Goal: Answer question/provide support: Answer question/provide support

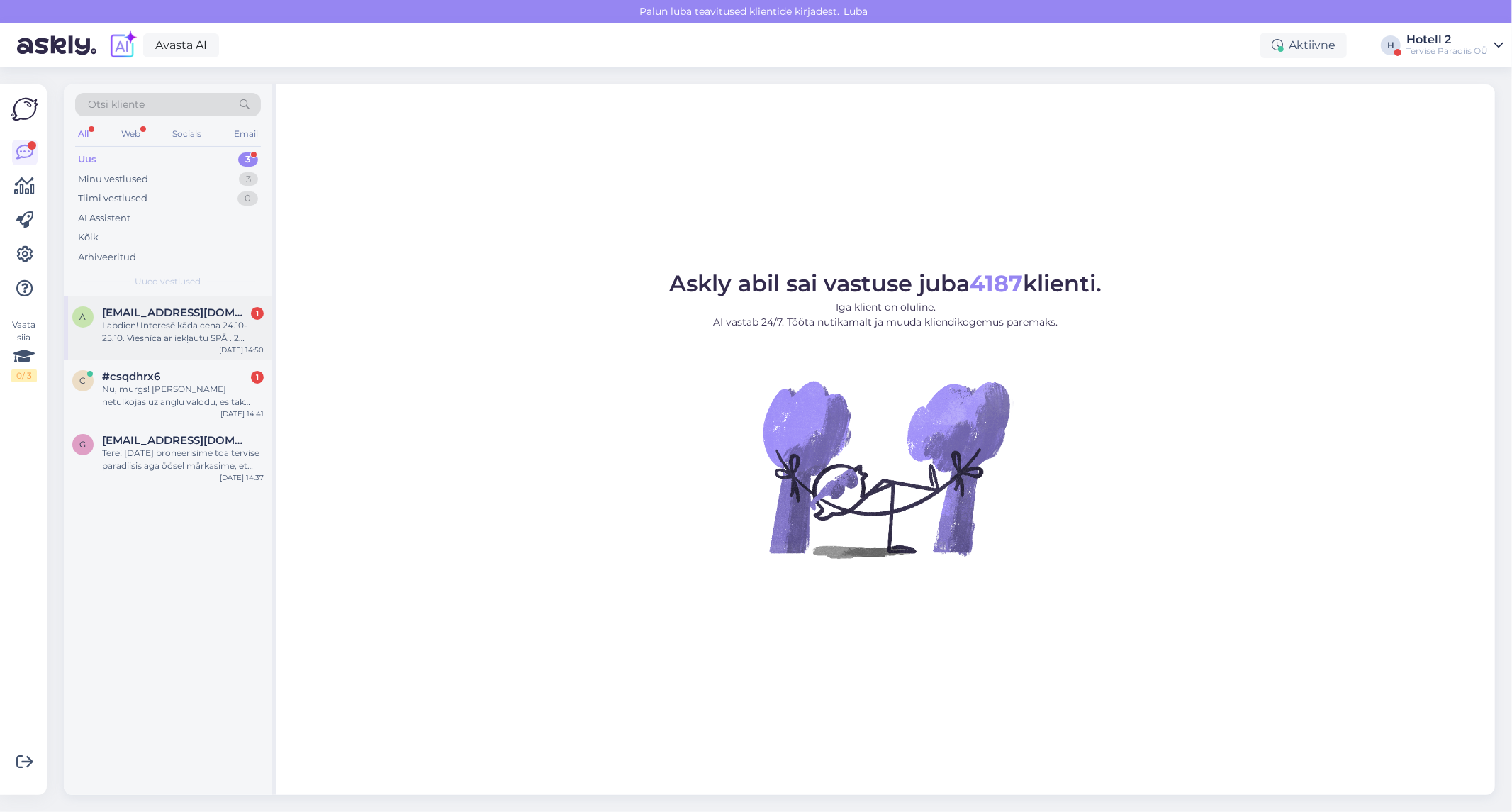
click at [156, 332] on div "Labdien! Interesē kāda cena 24.10-25.10. Viesnīca ar iekļautu SPĀ . 2 pieauguši…" at bounding box center [183, 332] width 162 height 26
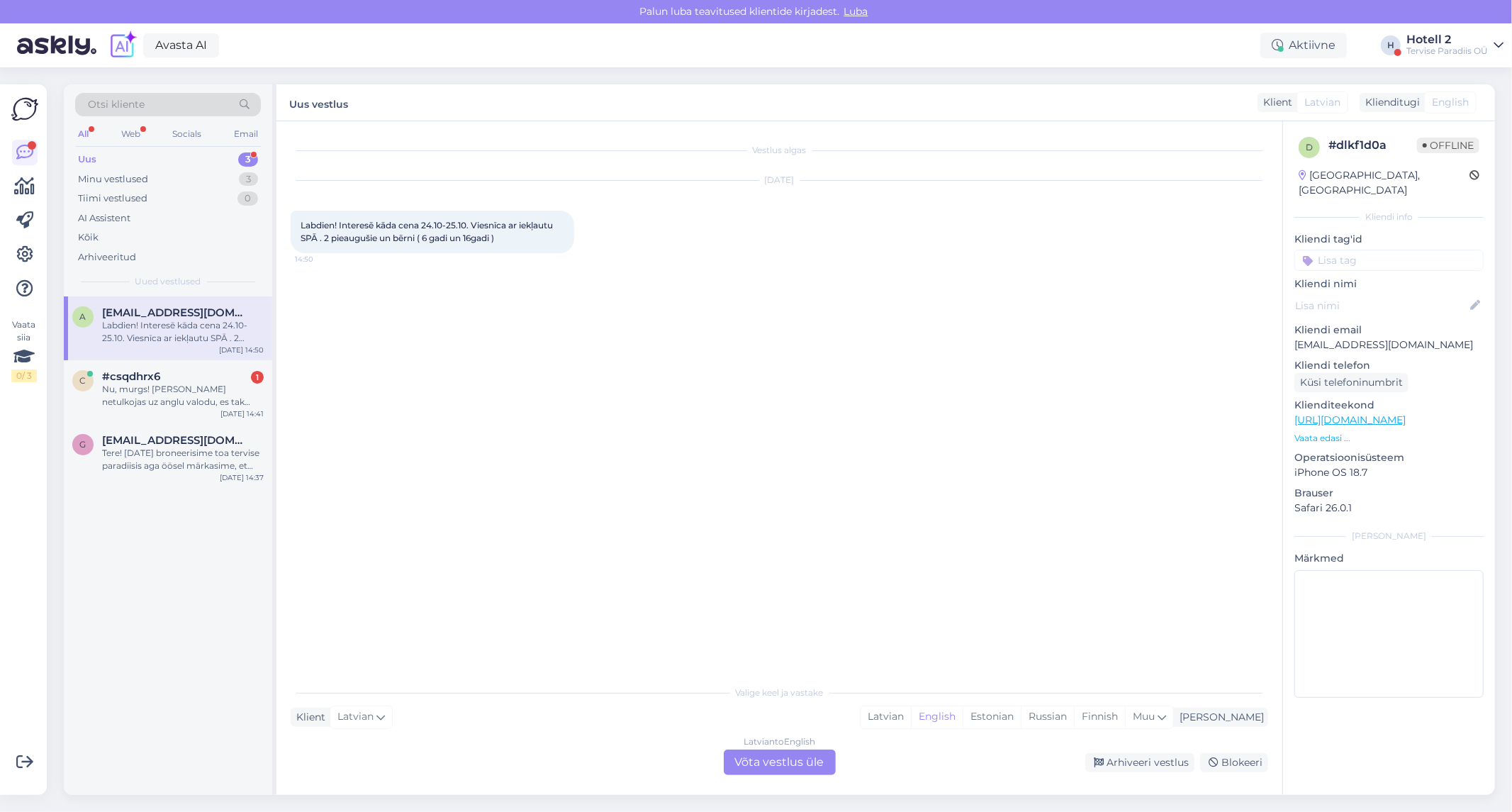
click at [787, 759] on div "Latvian to English Võta vestlus üle" at bounding box center [779, 762] width 112 height 26
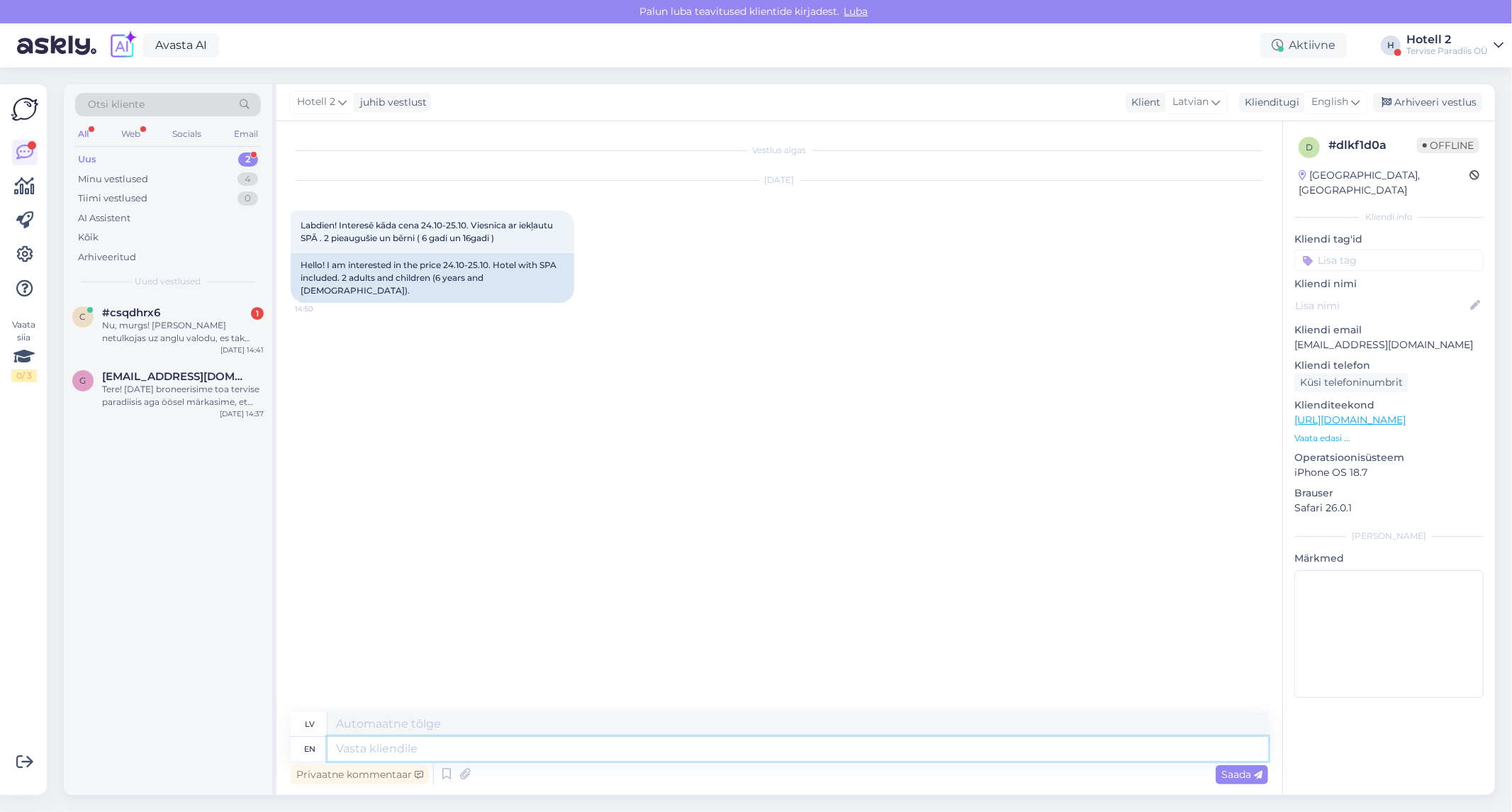
click at [395, 747] on textarea at bounding box center [798, 749] width 941 height 24
type textarea "Hello!"
type textarea "Sveiki!"
type textarea "Hello! Unfortunately,"
type textarea "Sveiki! [GEOGRAPHIC_DATA]"
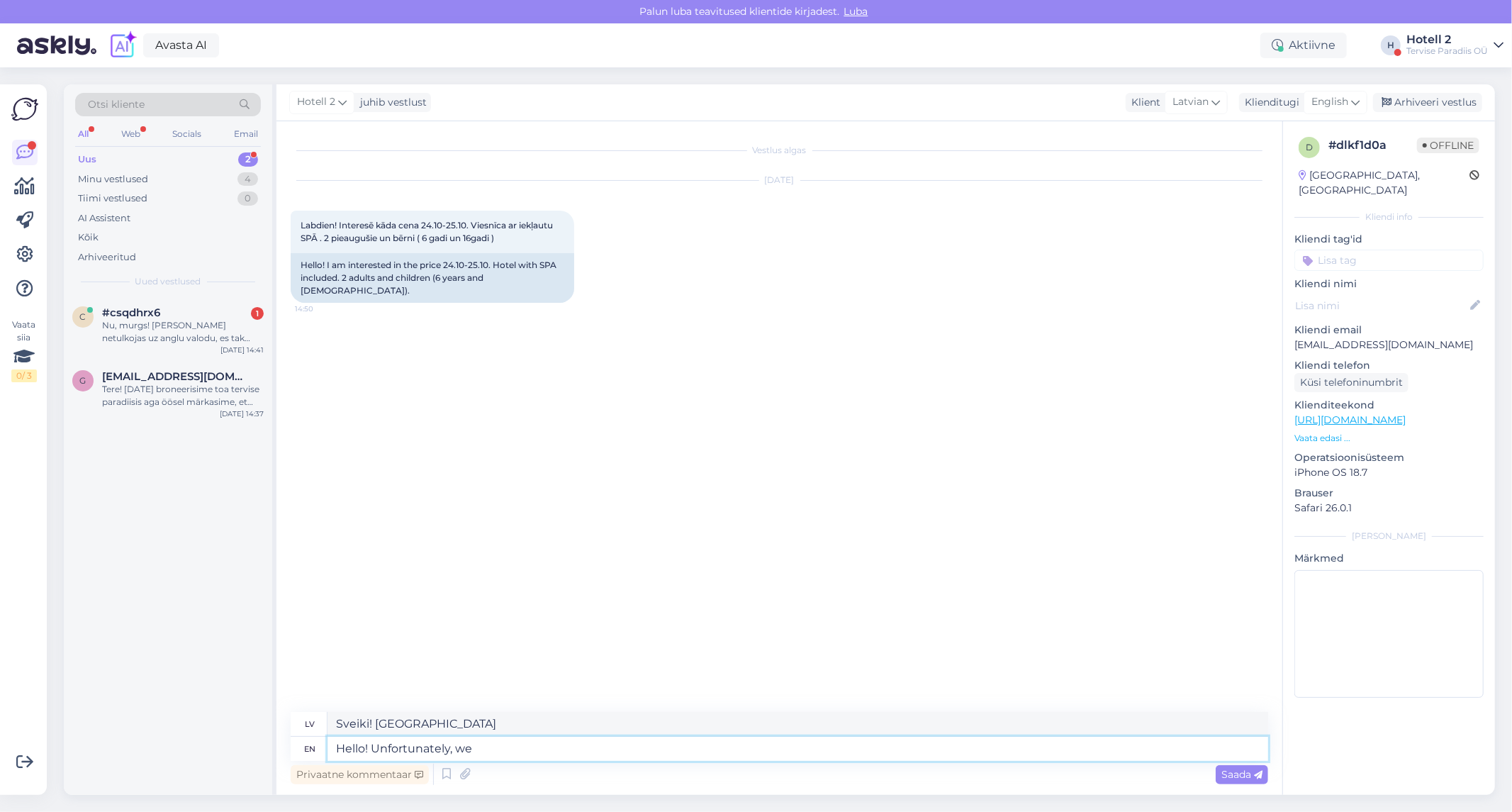
type textarea "Hello! Unfortunately, we d"
type textarea "Sveiki! Diemžēl mēs"
type textarea "Hello! Unfortunately, we dont"
type textarea "Sveiki! Diemžēl mums nav"
type textarea "Hello! Unfortunately, we dont have any"
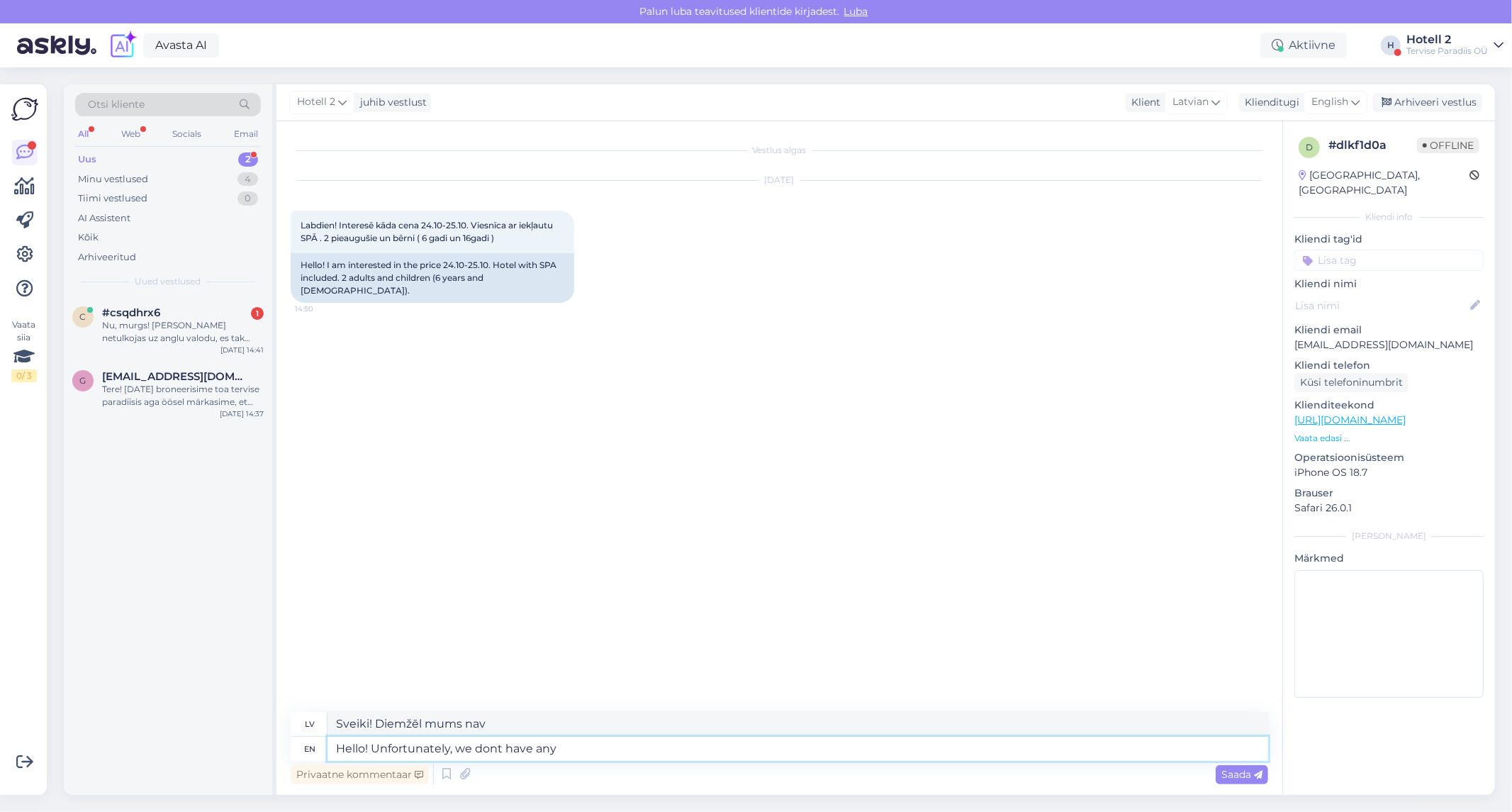
type textarea "Sveiki! Diemžēl mums nav nekā."
type textarea "Hello! Unfortunately, we dont have any big"
type textarea "Sveiki! Diemžēl mums nav nekā [PERSON_NAME]"
type textarea "Hello! Unfortunately, we dont have any big rooms a"
type textarea "Sveiki! Diemžēl mums nav lielu istabu."
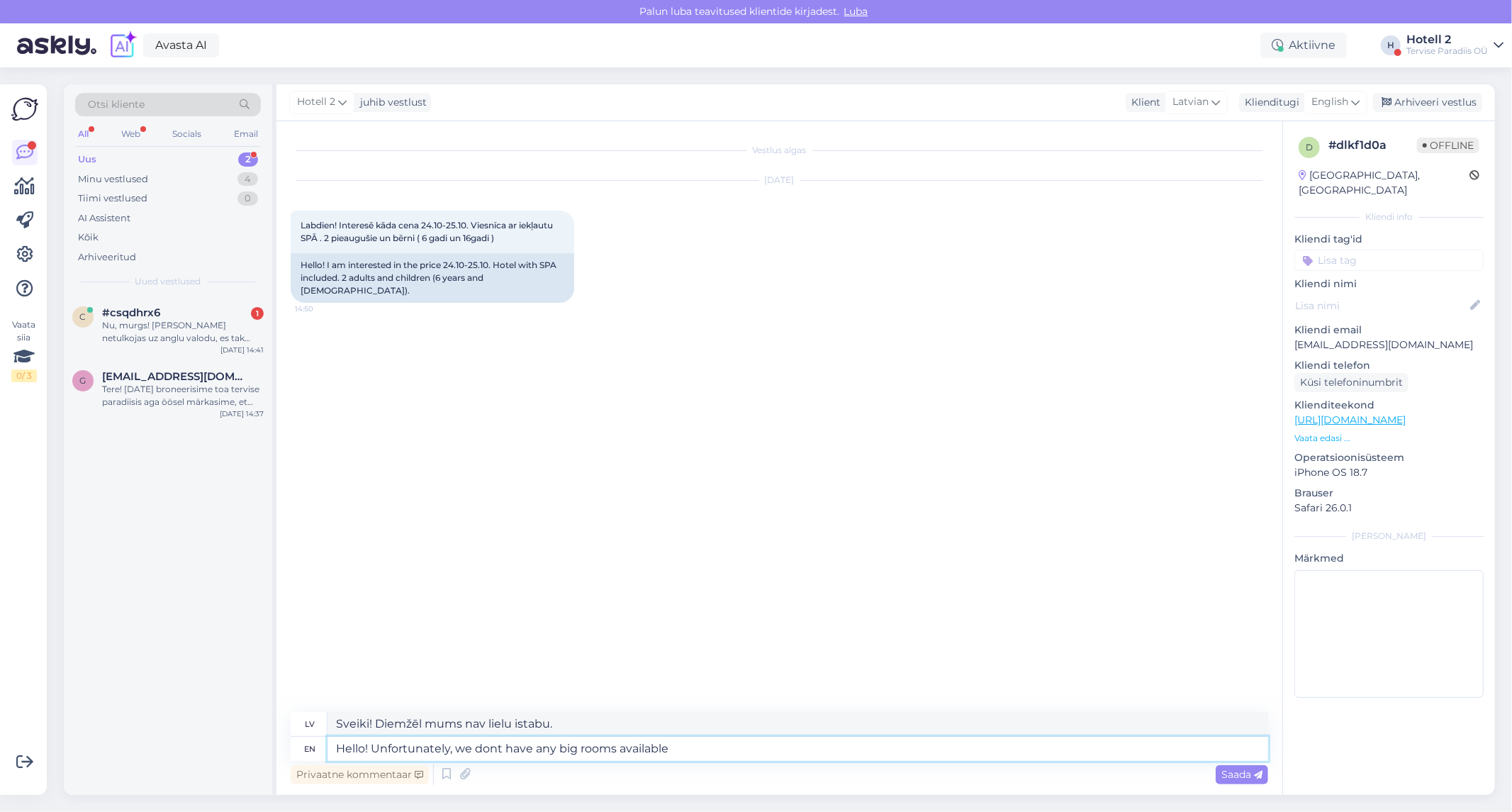
type textarea "Hello! Unfortunately, we dont have any big rooms available"
type textarea "Sveiki! Diemžēl mums nav pieejamas lielas istabas."
type textarea "Hello! Unfortunately, we dont have any big rooms available for 4 pe"
type textarea "Sveiki! Diemžēl mums nav pieejamas lielas istabas 4 personām."
type textarea "Hello! Unfortunately, we dont have any big rooms available for 4 people from t"
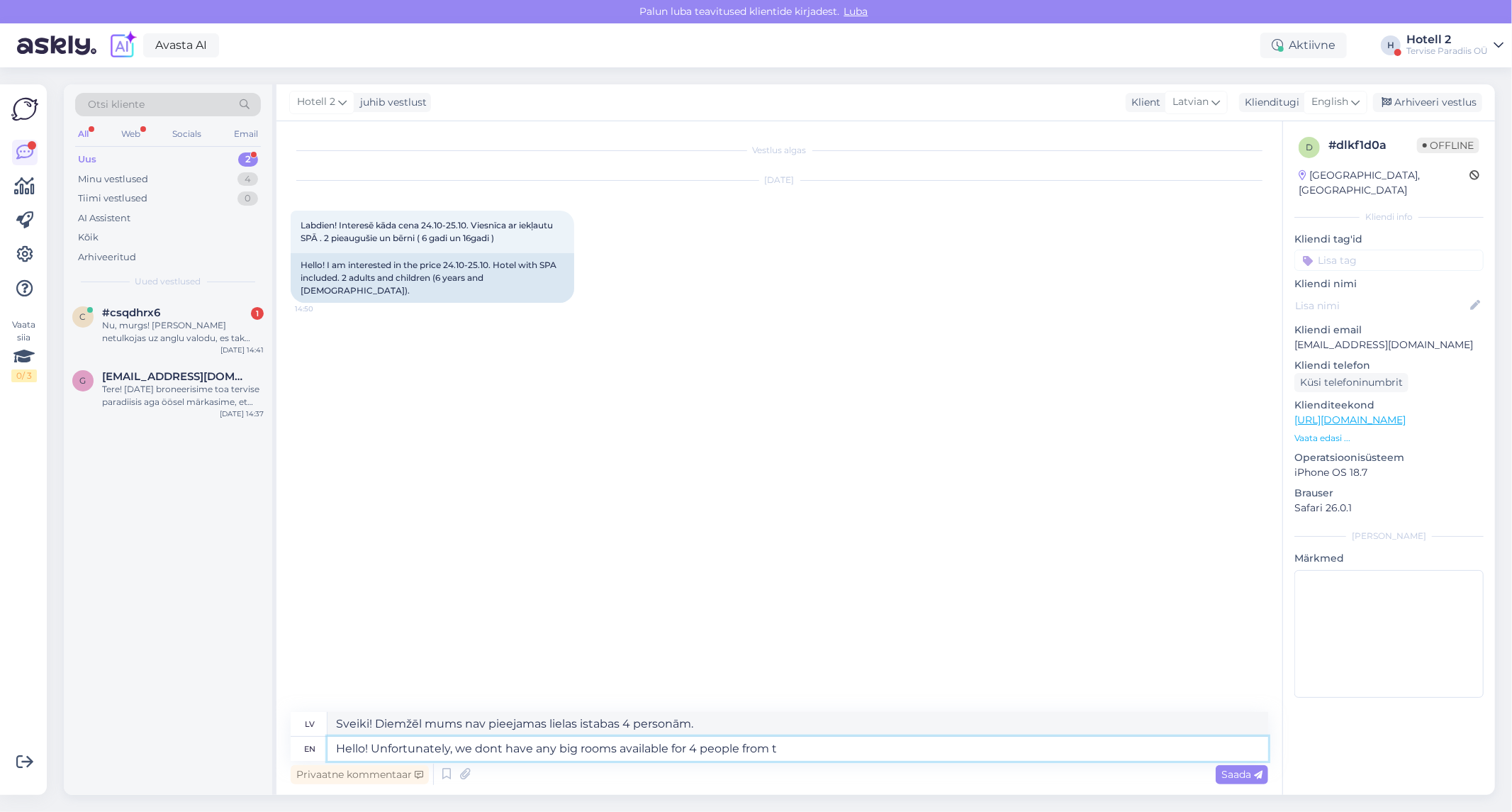
type textarea "Sveiki! Diemžēl mums nav pieejamas lielas istabas 4 personām no plkst."
type textarea "Hello! Unfortunately, we dont have any big rooms available for 4 people from the"
type textarea "Sveiki! Diemžēl mums nav pieejamas lielas istabas 4 personām no"
type textarea "Hello! Unfortunately, we dont have any big rooms available for 4 people from th…"
type textarea "Sveiki! Diemžēl mums nav pieejamas lielas istabas 4 cilvēkiem no 24."
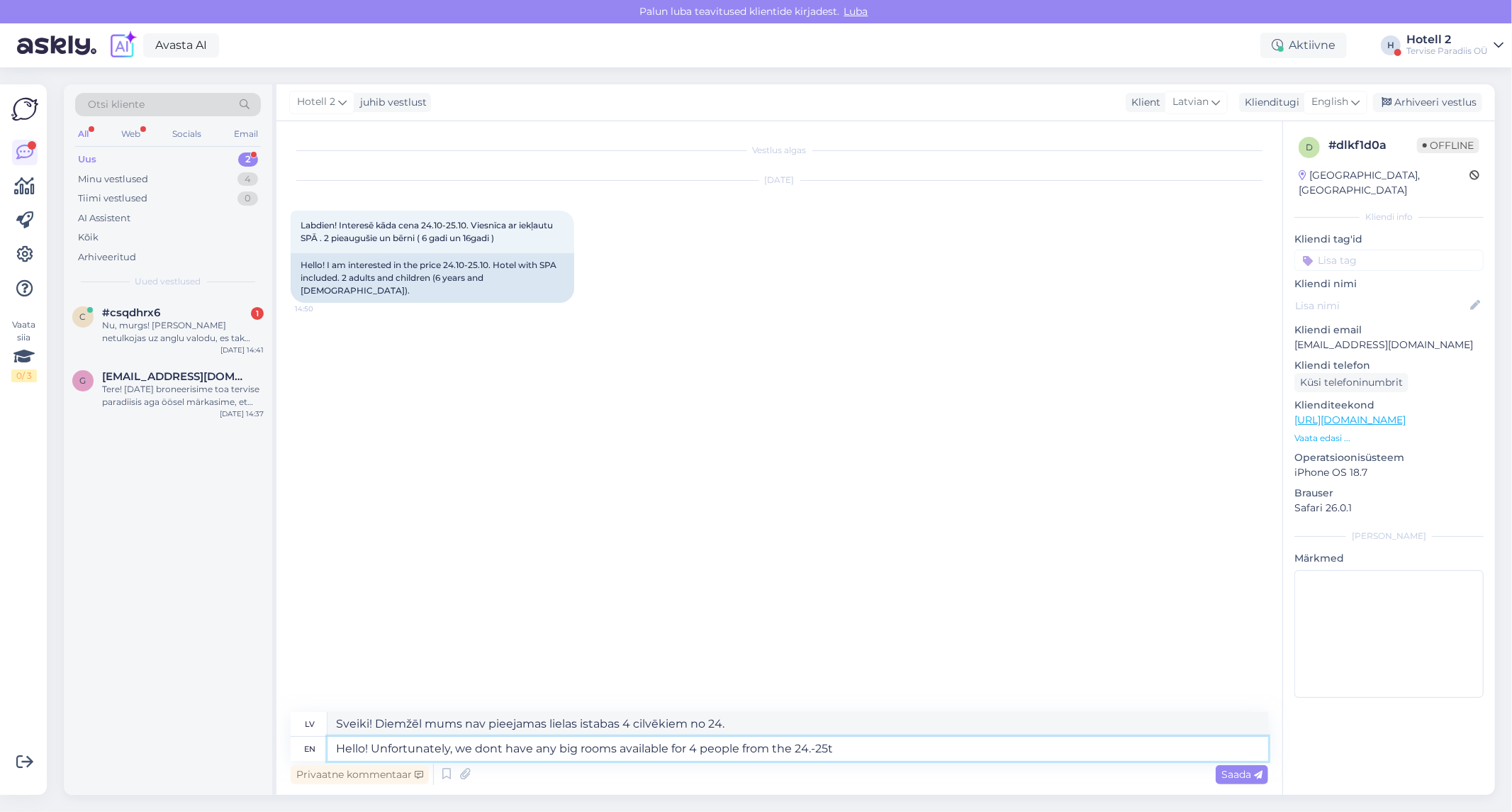
type textarea "Hello! Unfortunately, we dont have any big rooms available for 4 people from th…"
type textarea "Sveiki! Diemžēl mums nav pieejamas lielas istabas 4 personām no 24.-25 datumam."
type textarea "Hello! Unfortunately, we dont have any big rooms available for 4 people from th"
type textarea "Sveiki! Diemžēl mums nav pieejamas lielas istabas 4 personām no šī datuma."
type textarea "Hello! Unfortunately, we dont have any big rooms available for 4 people fro"
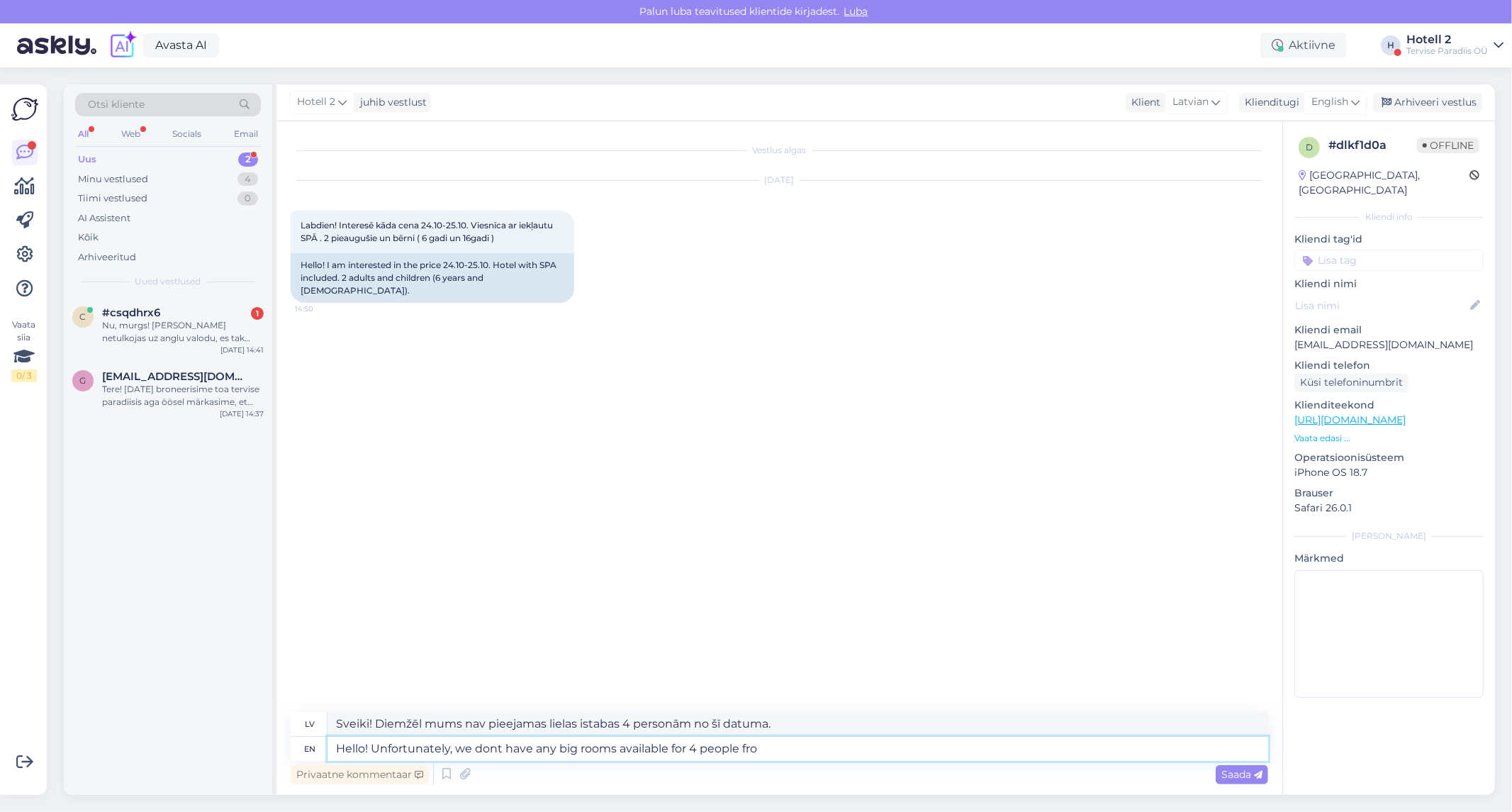
type textarea "Sveiki! Diemžēl mums nav pieejamas lielas istabas 4 personām no plkst."
type textarea "Hello! Unfortunately, we dont have any big rooms available for 4 people from"
type textarea "Sveiki! Diemžēl mums nav pieejamas lielas istabas 4 personām no..."
type textarea "Hello! Unfortunately, we dont have any big rooms available for 4 people from"
type textarea "Sveiki! Diemžēl mums nav pieejamas lielas istabas 4 personām no plkst."
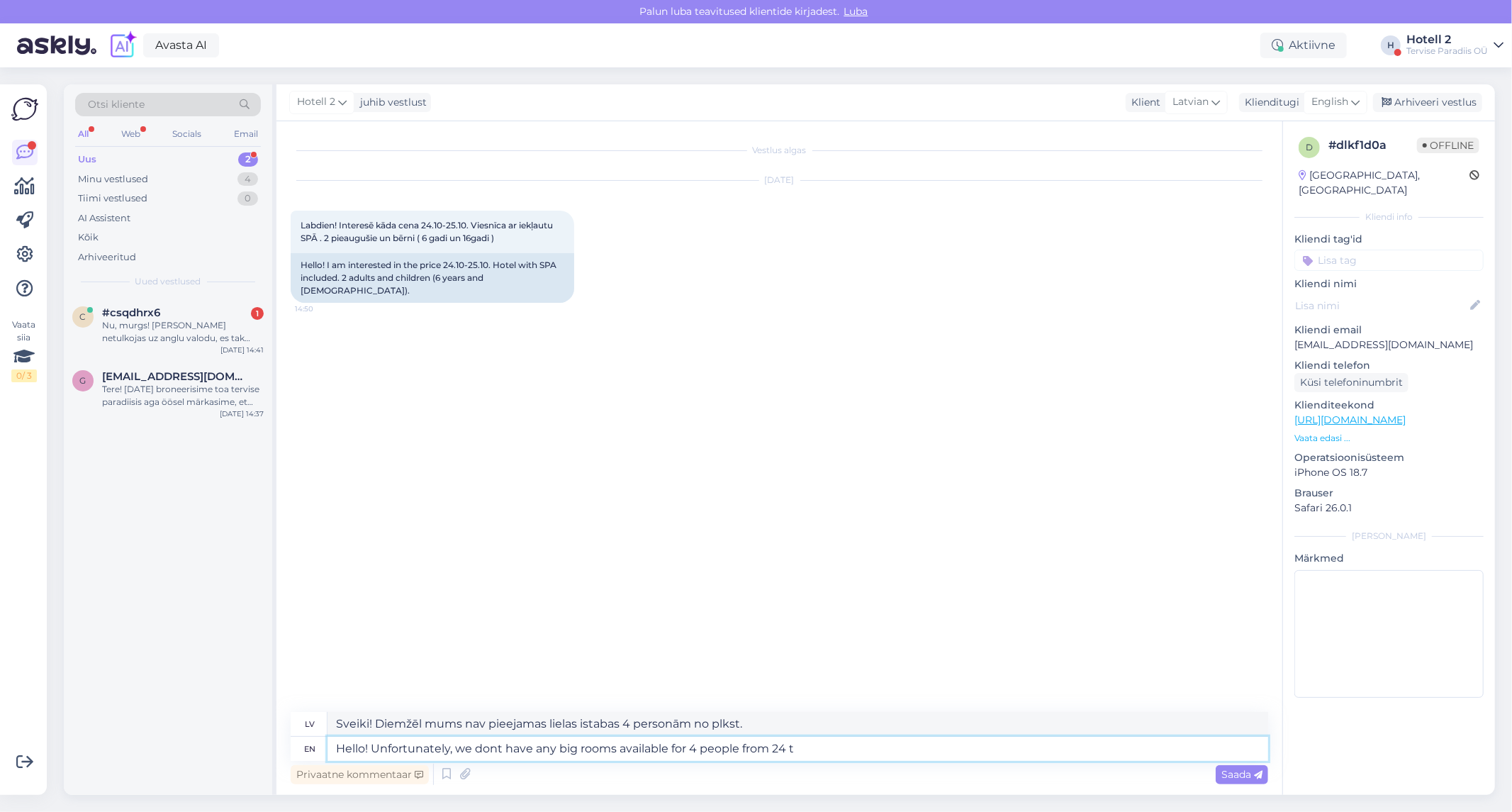
type textarea "Hello! Unfortunately, we dont have any big rooms available for 4 people from 24…"
type textarea "Sveiki! Diemžēl mums nav pieejamas lielas istabas 4 personām no 24 gadu vecuma."
type textarea "Hello! Unfortunately, we dont have any big rooms available for 4 people from 24…"
type textarea "Sveiki! Diemžēl mums nav pieejamas lielas istabas 4 personām no 24 līdz"
type textarea "Hello! Unfortunately, we dont have any big rooms available for 4 people from 24"
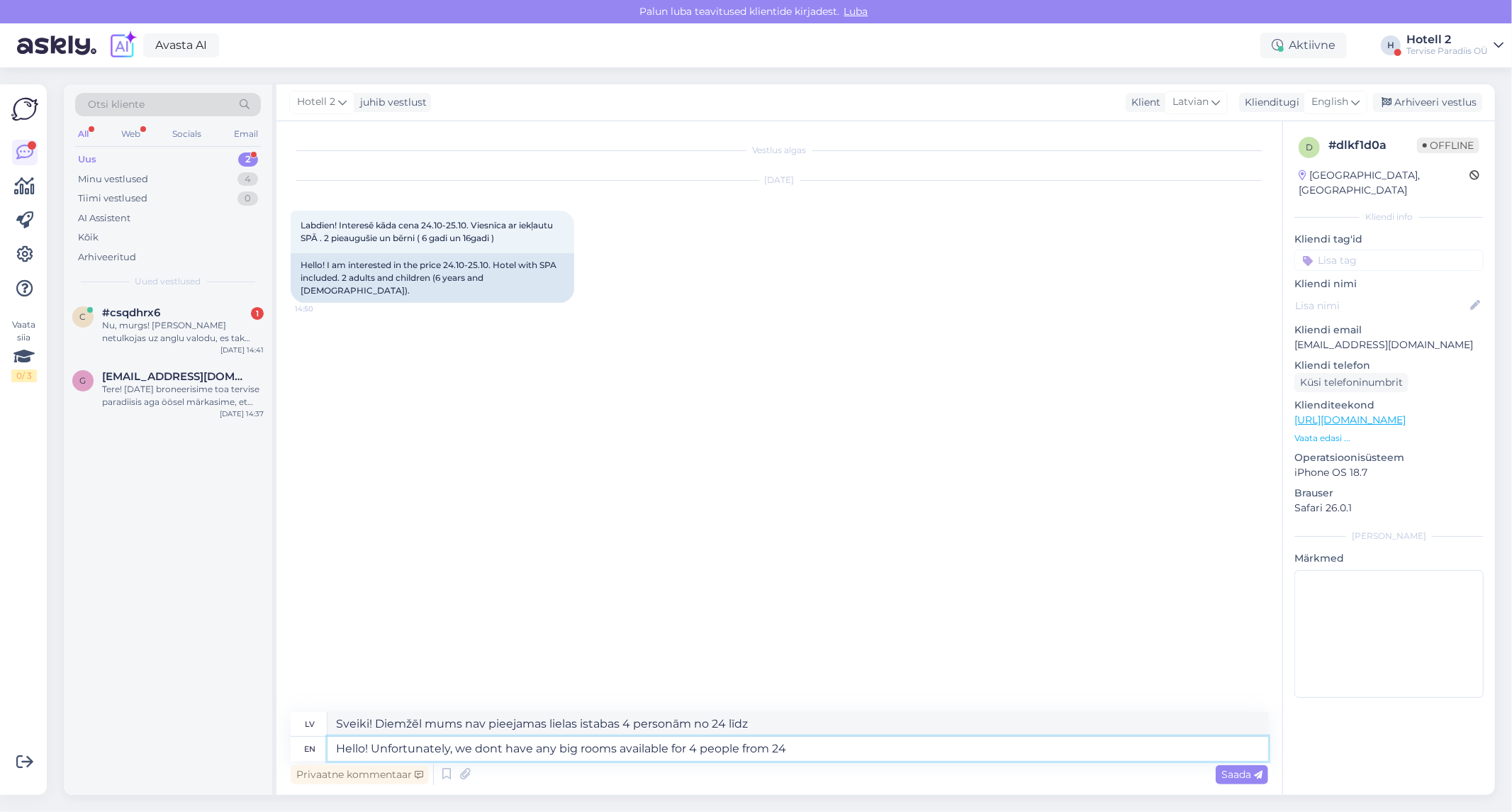
type textarea "Sveiki! Diemžēl mums nav pieejamas lielas istabas 4 personām no 24 gadu vecuma."
type textarea "Hello! Unfortunately, we dont have any big rooms available for 4 people from 24…"
type textarea "Sveiki! Diemžēl mums nav pieejamas lielas istabas 4 personām no 24. datuma."
type textarea "Hello! Unfortunately, we dont have any big rooms available for 4 people from 24…"
type textarea "Sveiki! Diemžēl mums nav pieejamas lielas istabas 4 personām no 24. datuma līdz"
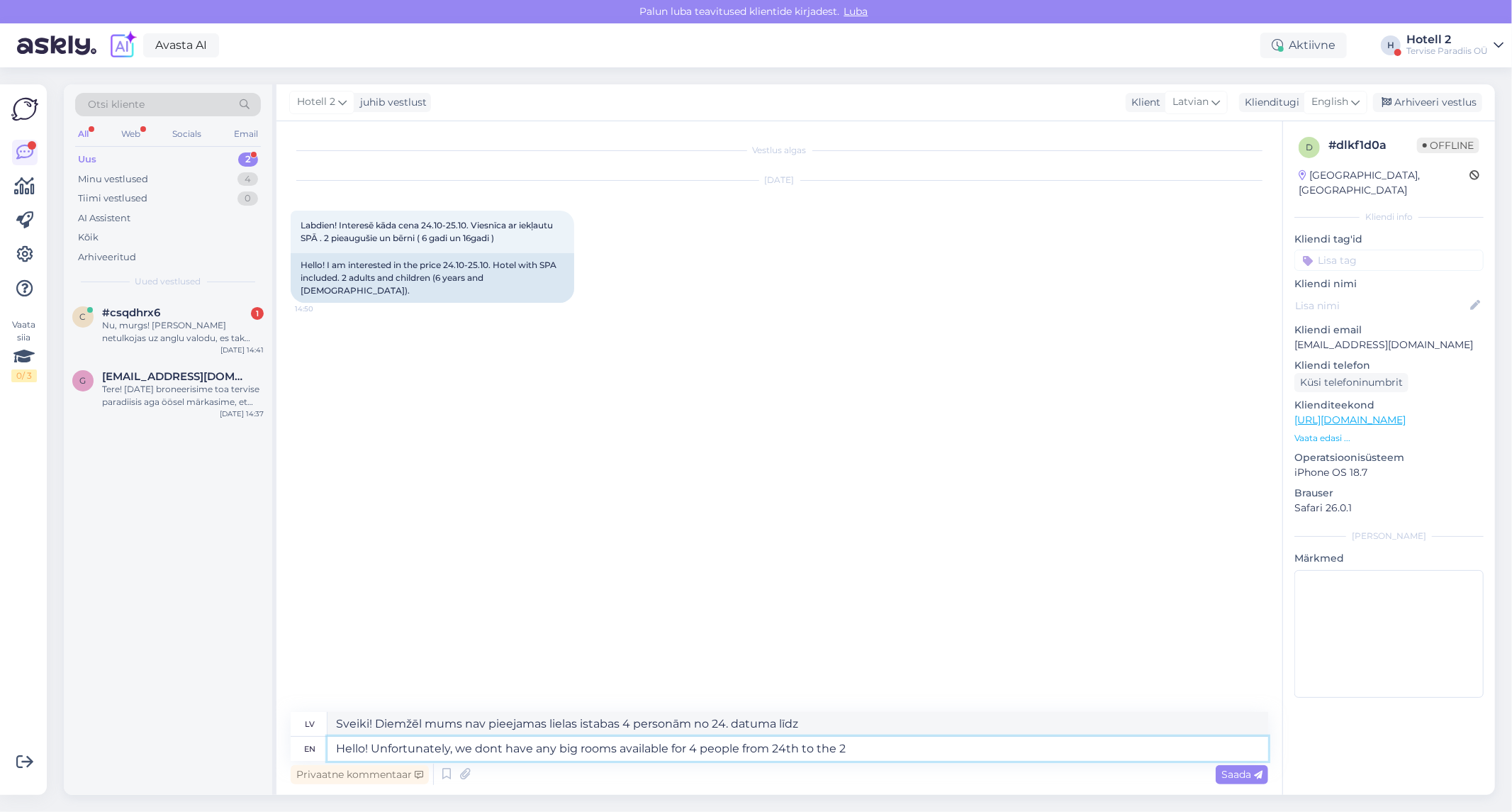
type textarea "Hello! Unfortunately, we dont have any big rooms available for 4 people from 24…"
type textarea "Sveiki! Diemžēl mums nav pieejamas lielas istabas 4 personām no 24. līdz 25. da…"
type textarea "Hello! Unfortunately, we dont have any big rooms available for 4 people from 24…"
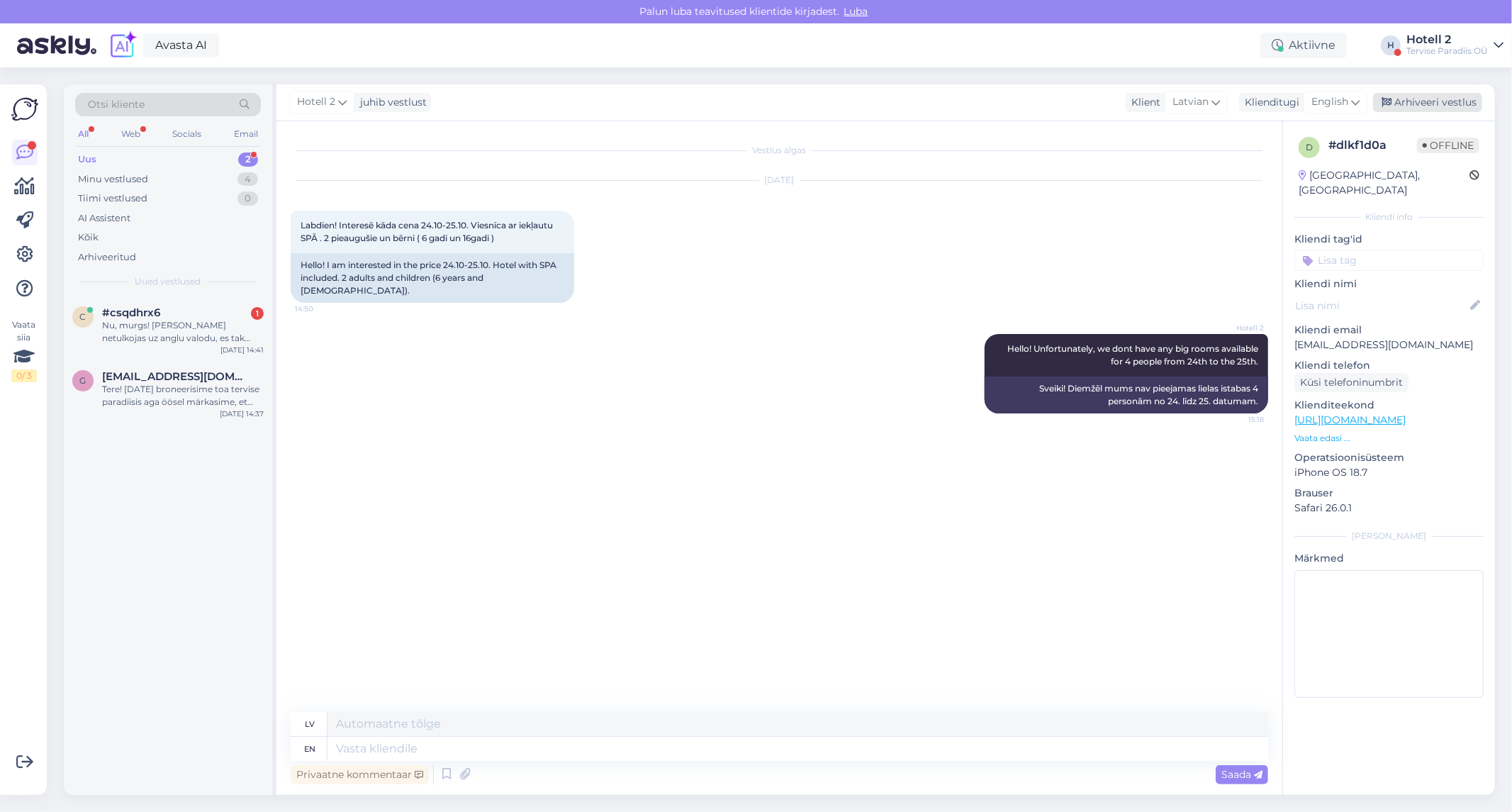
click at [1439, 97] on div "Arhiveeri vestlus" at bounding box center [1428, 103] width 109 height 19
